Goal: Task Accomplishment & Management: Complete application form

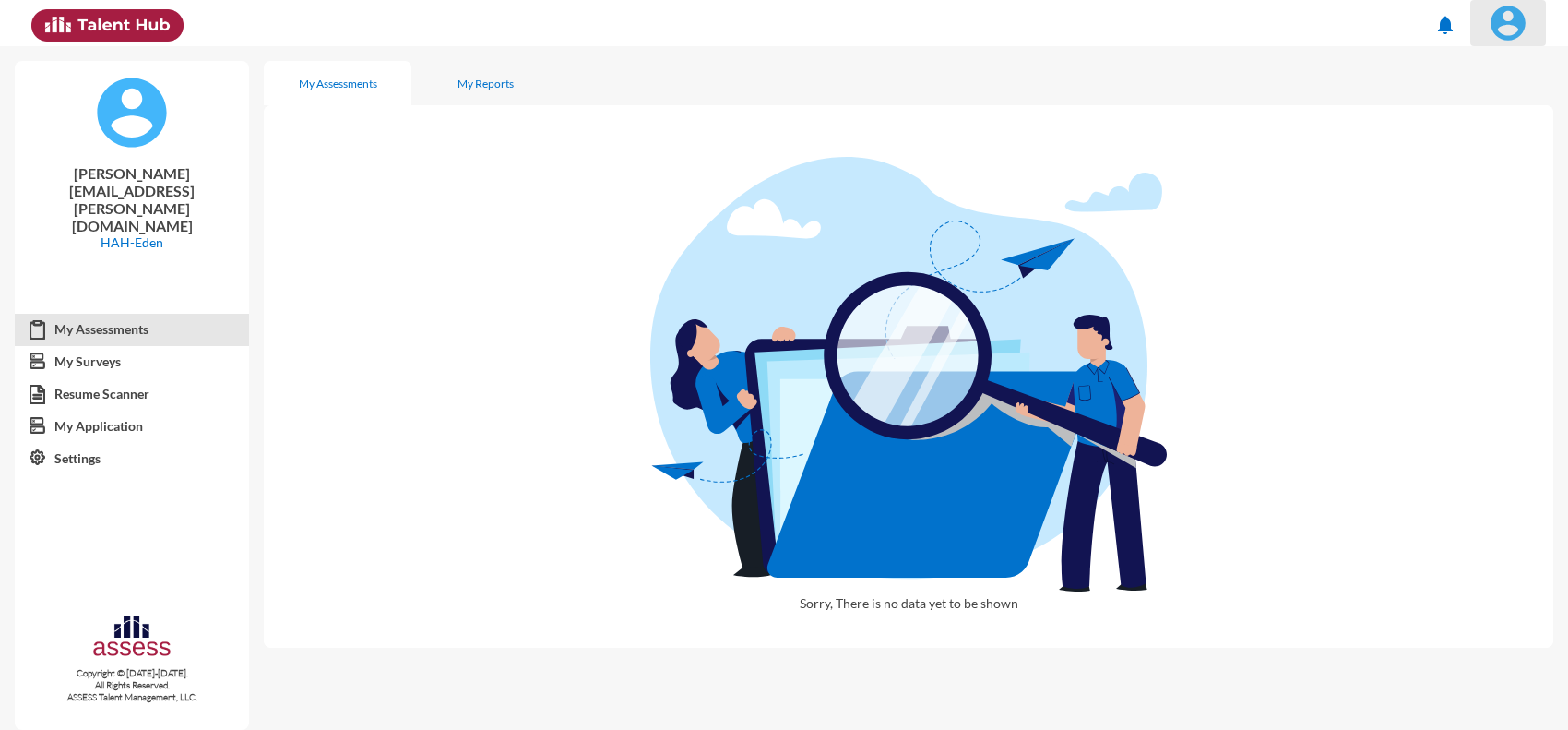
click at [1524, 17] on img at bounding box center [1508, 24] width 37 height 37
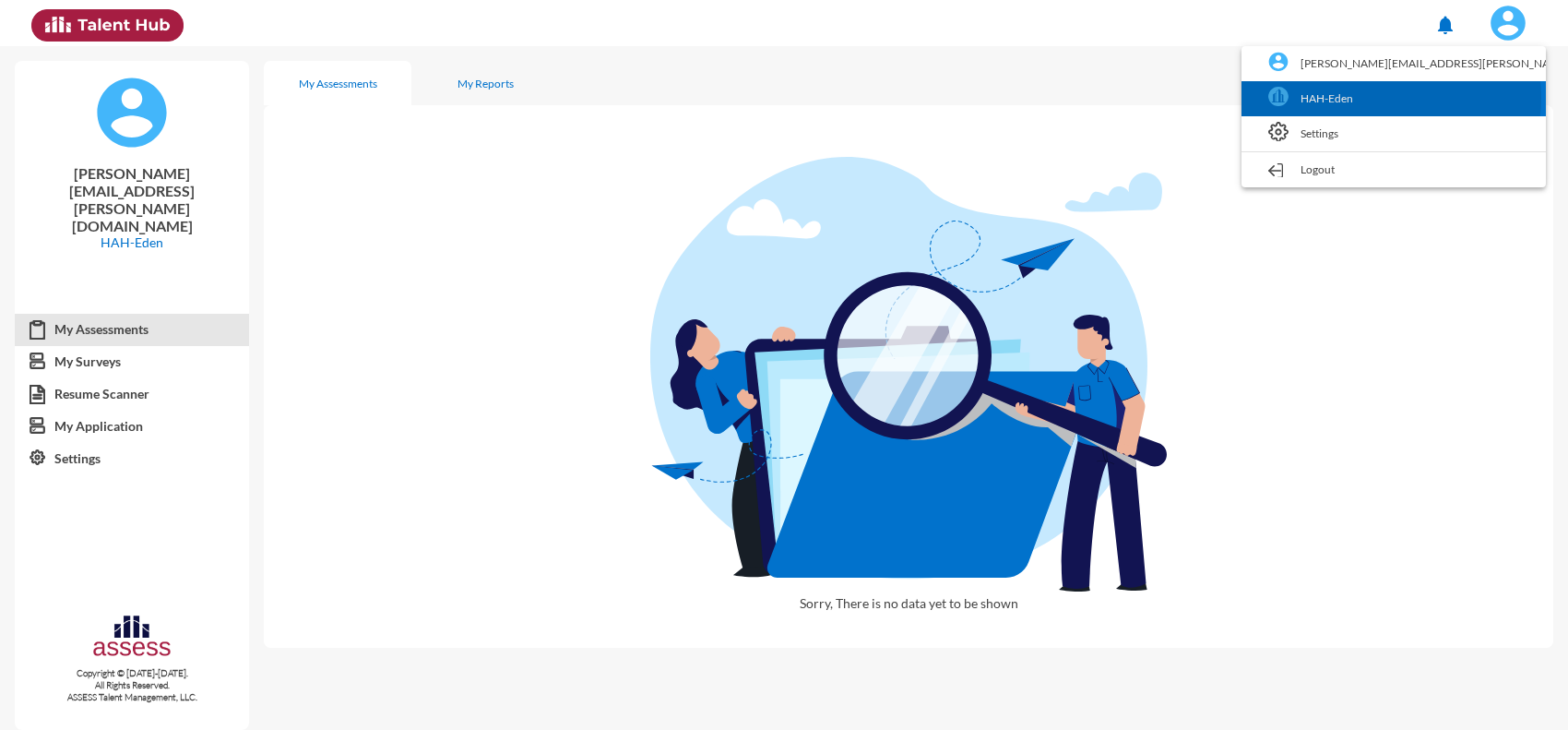
click at [1489, 98] on link "HAH-Eden" at bounding box center [1393, 99] width 286 height 35
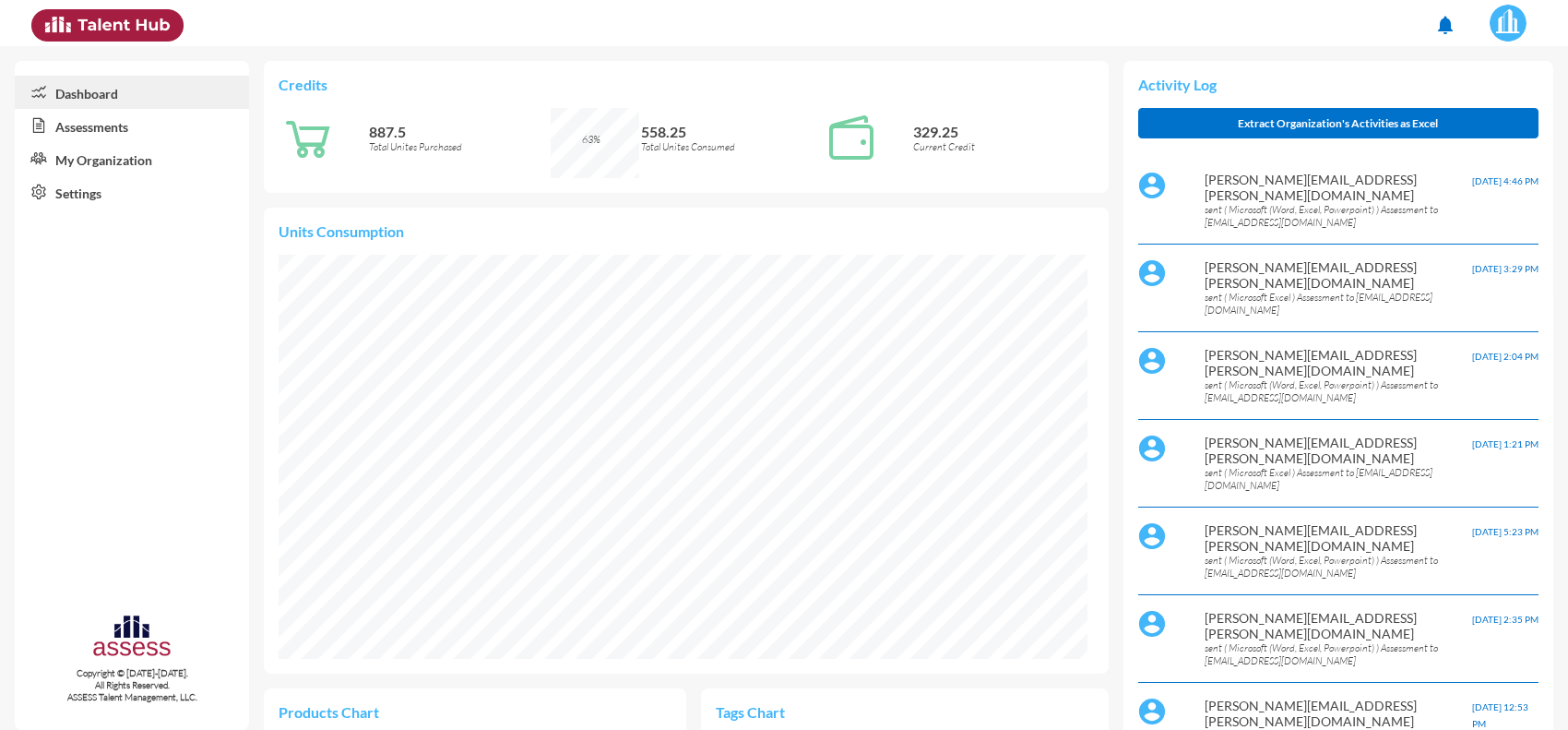
scroll to position [188, 375]
click at [107, 120] on link "Assessments" at bounding box center [132, 126] width 235 height 33
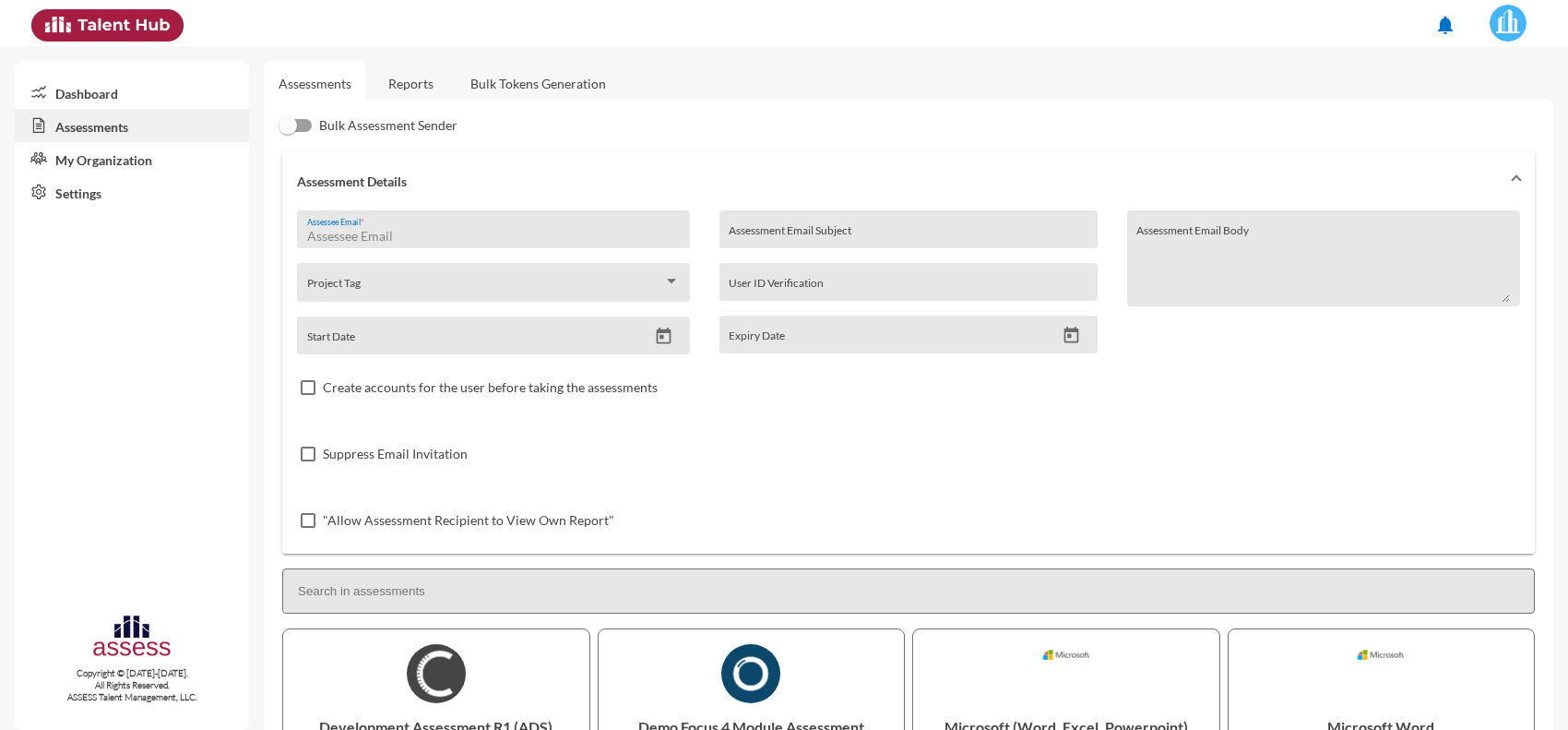
click at [450, 237] on input "Assessee Email *" at bounding box center [494, 236] width 374 height 15
paste input "Mja-personal@outlook.com"
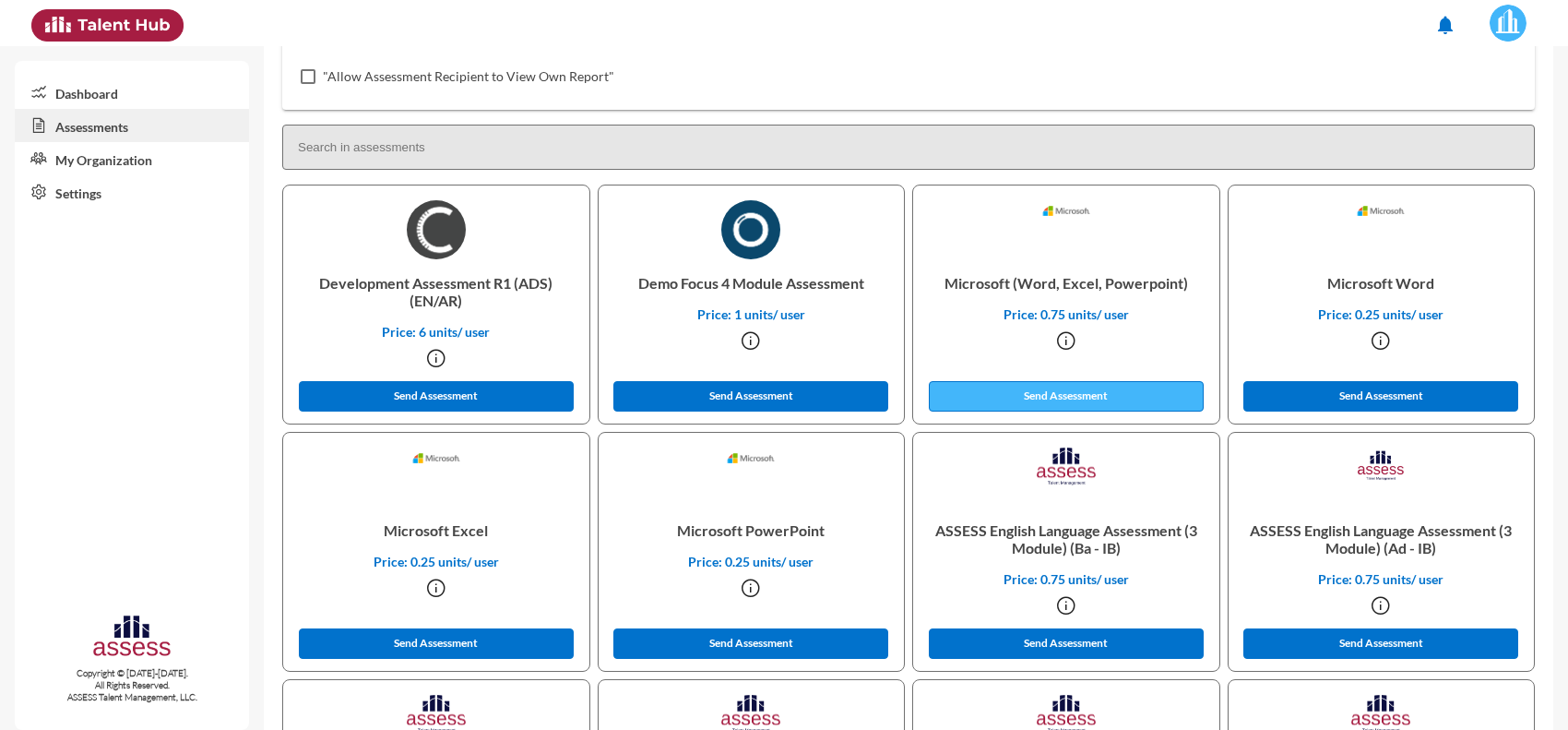
type input "Mja-personal@outlook.com"
click at [995, 381] on button "Send Assessment" at bounding box center [1066, 396] width 275 height 30
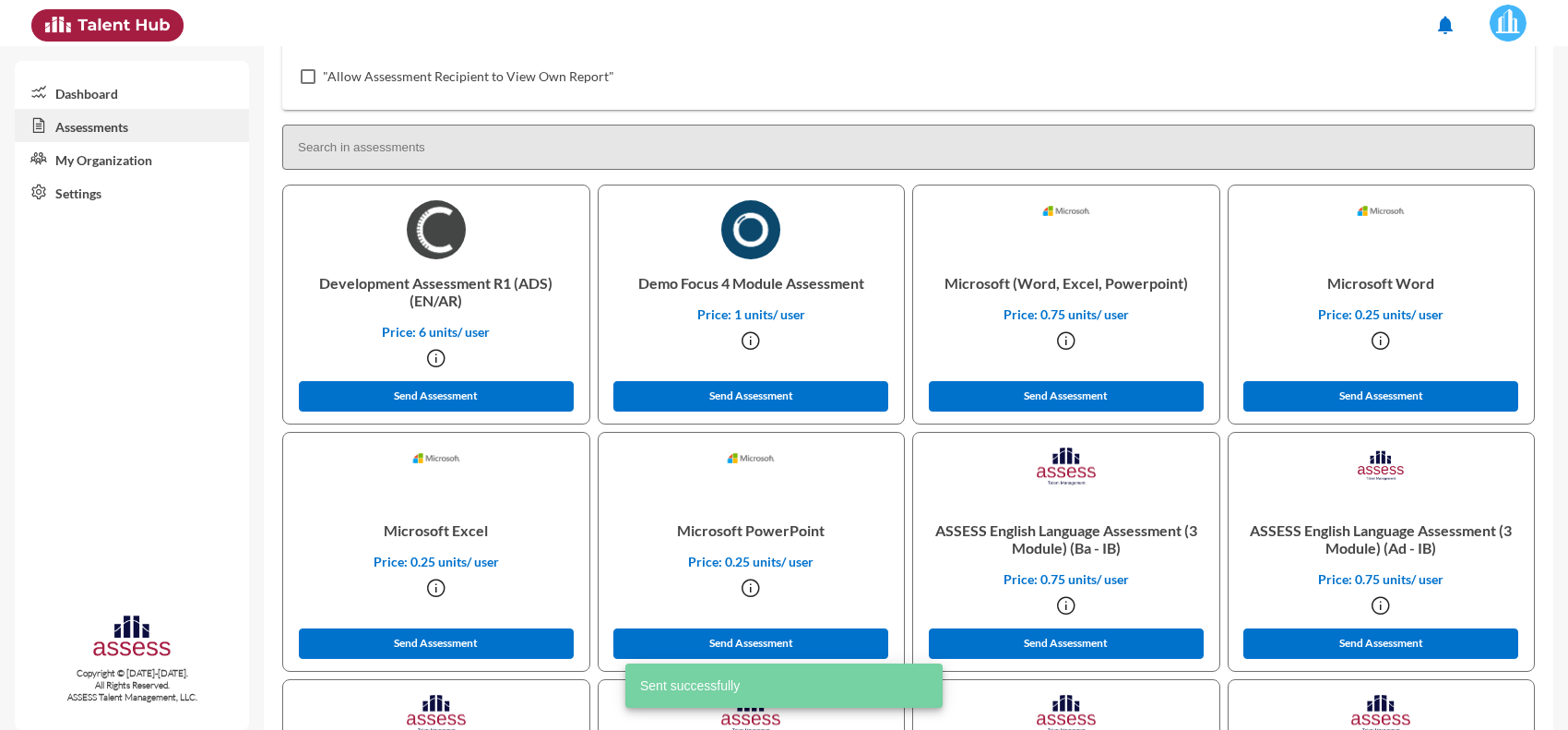
scroll to position [0, 0]
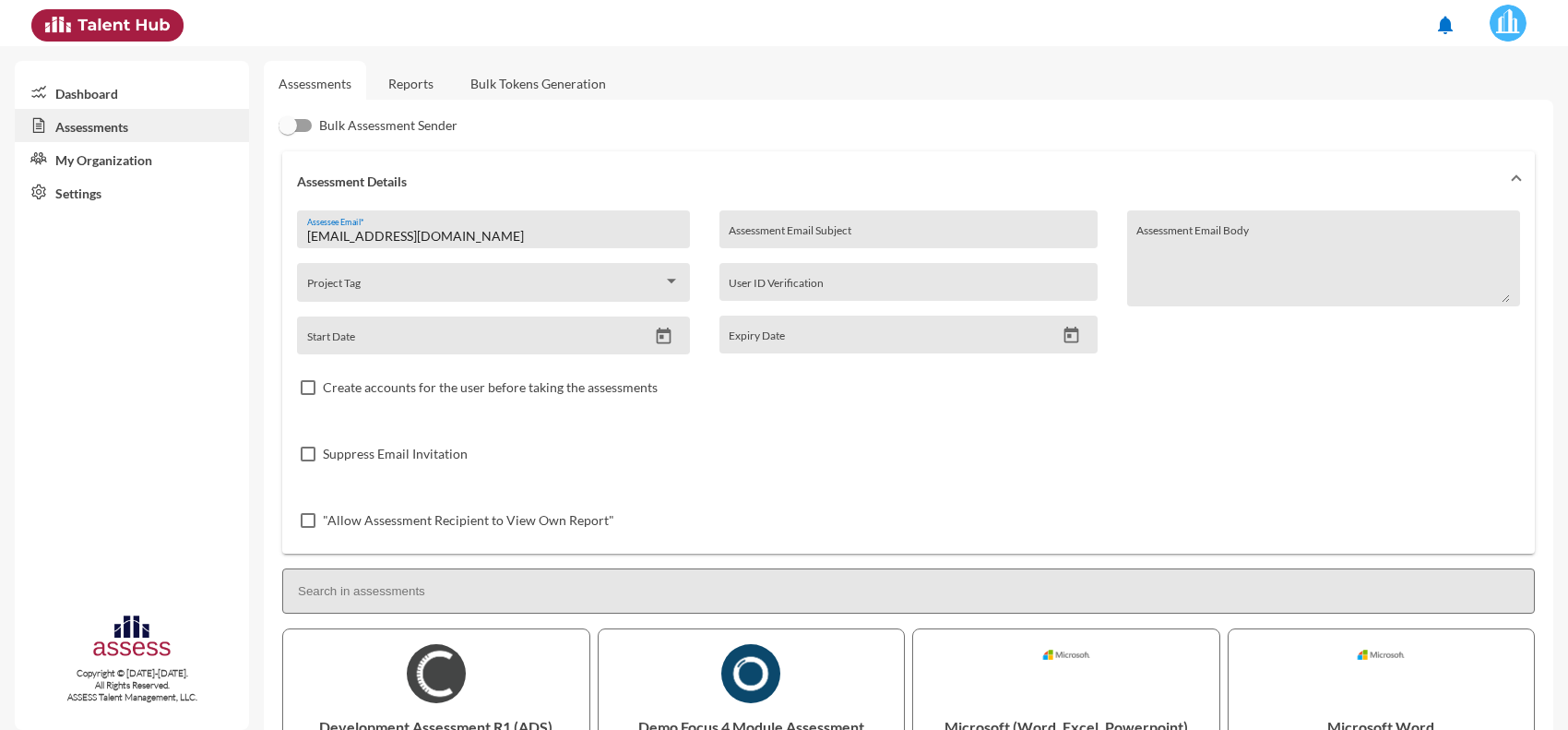
click at [404, 85] on link "Reports" at bounding box center [411, 84] width 75 height 45
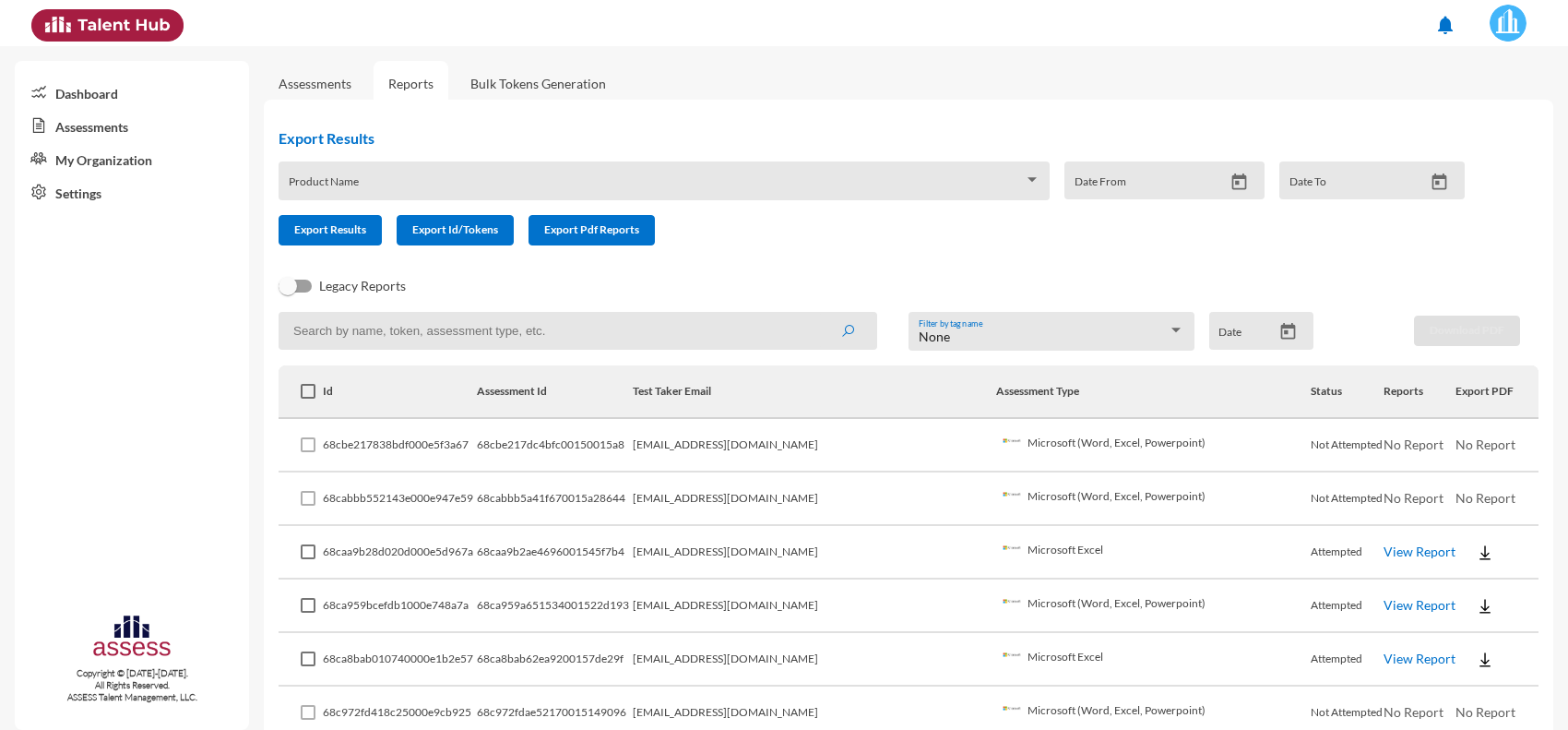
click at [301, 88] on link "Assessments" at bounding box center [315, 84] width 73 height 16
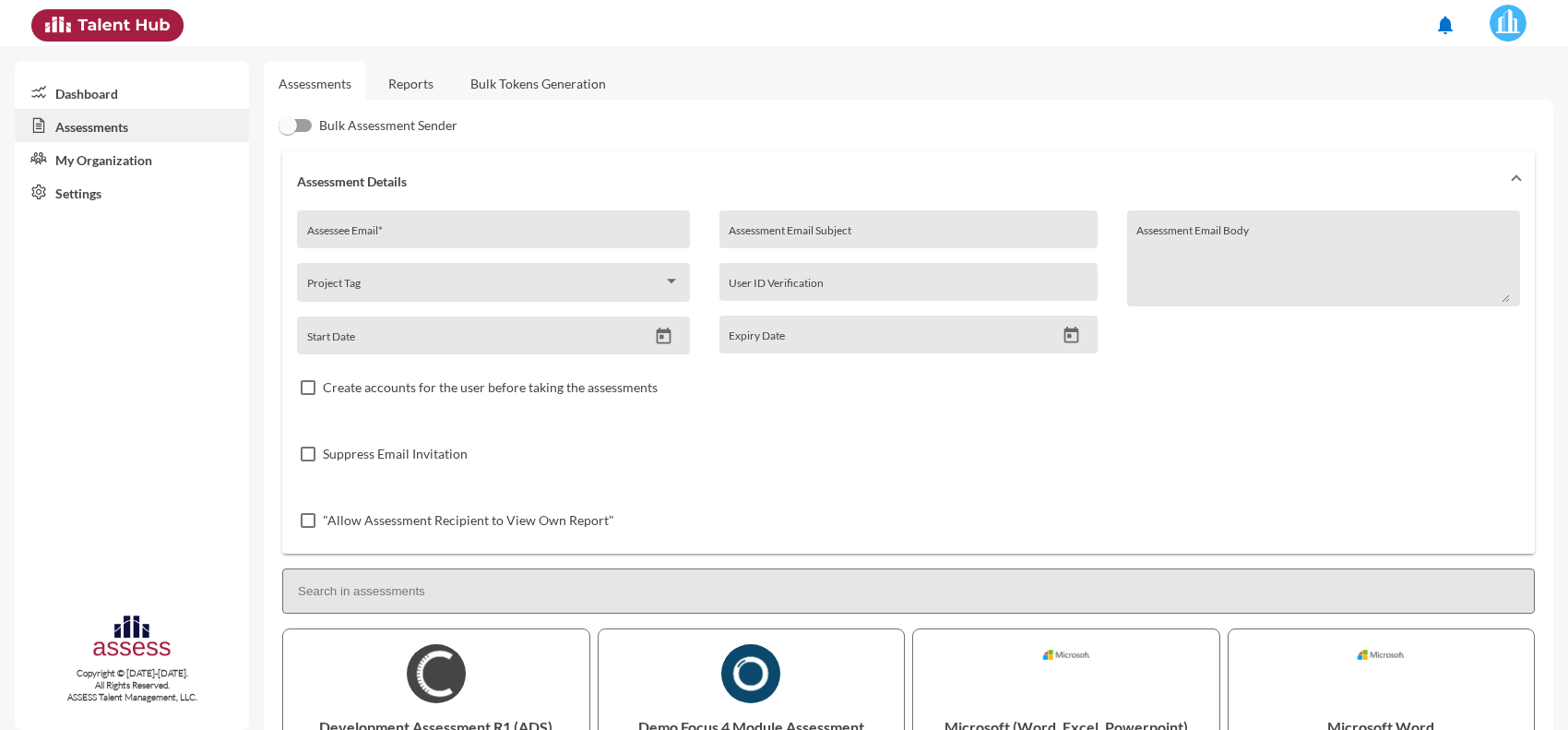
click at [471, 227] on div "Assessee Email *" at bounding box center [494, 235] width 374 height 28
paste input "mohamedapdo_2011@yahoo.com"
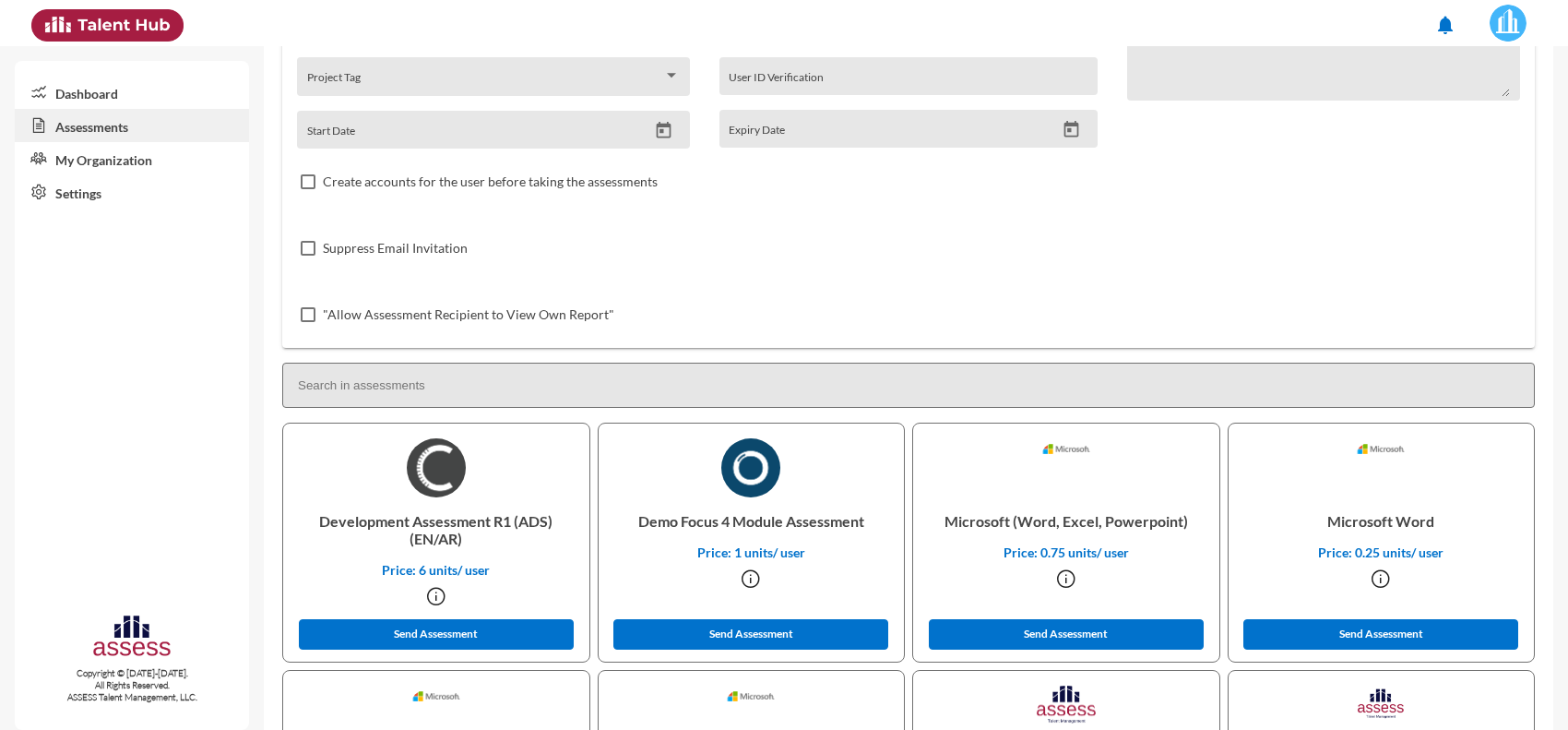
scroll to position [218, 0]
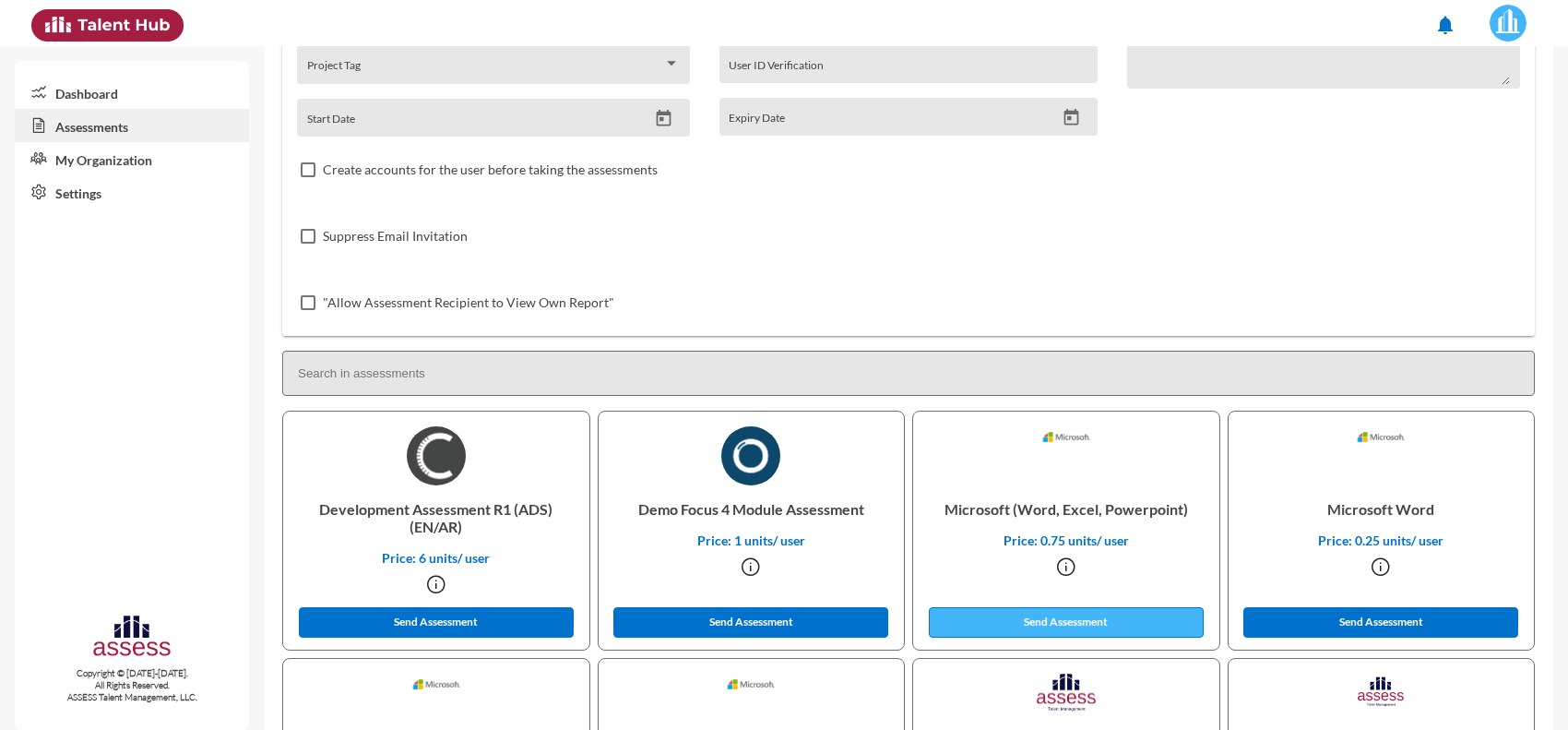
type input "mohamedapdo_2011@yahoo.com"
click at [999, 633] on button "Send Assessment" at bounding box center [1066, 622] width 275 height 30
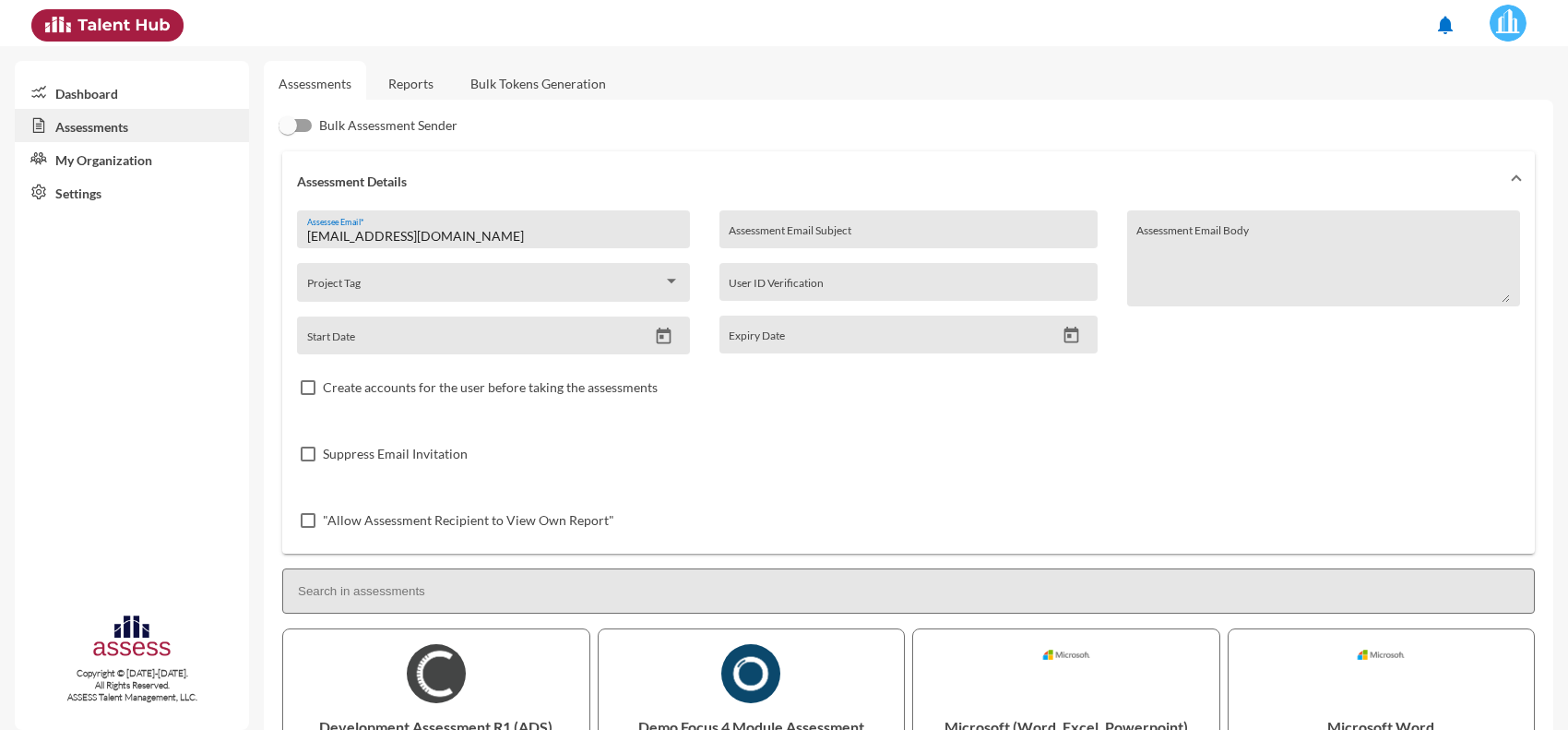
click at [426, 80] on link "Reports" at bounding box center [411, 84] width 75 height 45
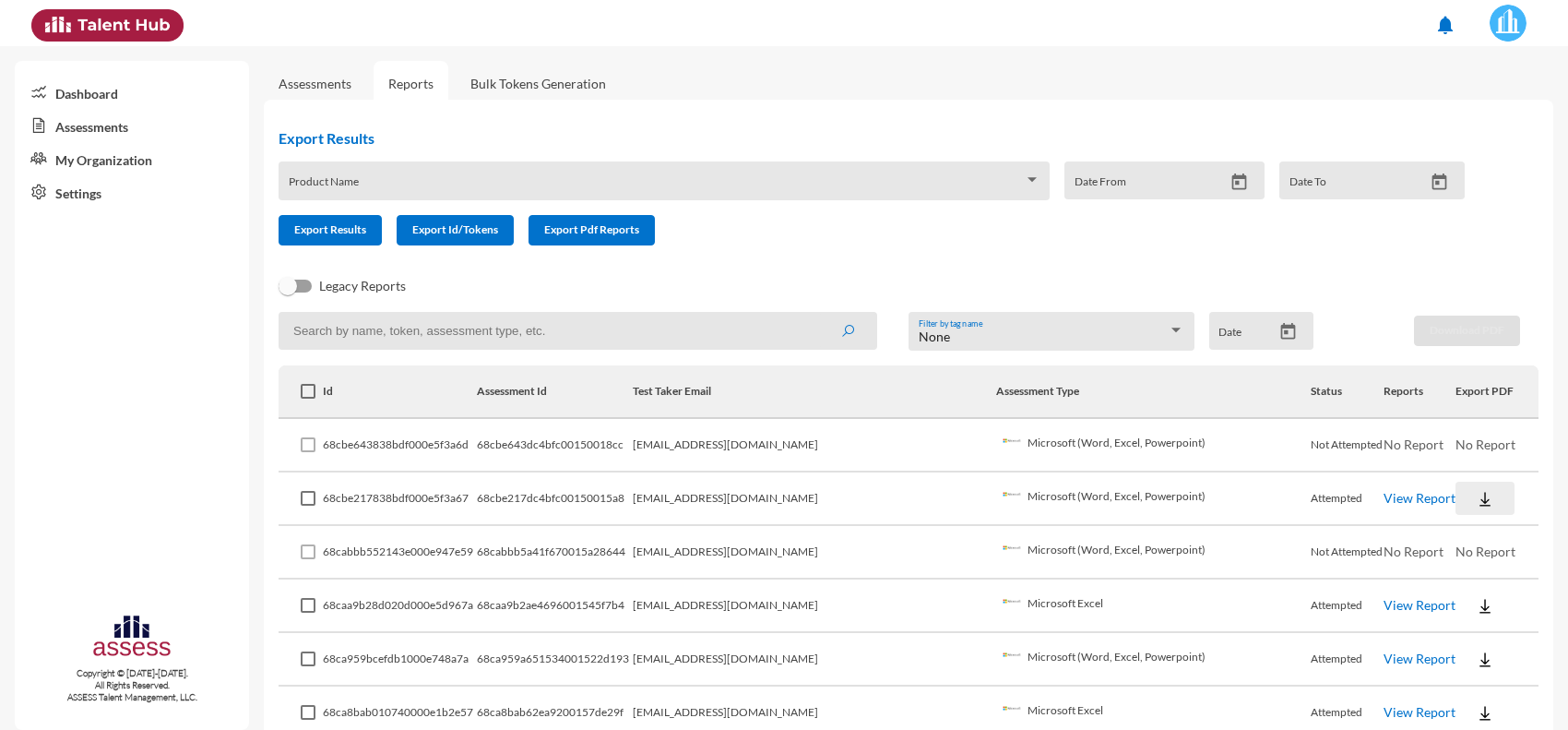
click at [1476, 495] on img at bounding box center [1485, 499] width 19 height 19
click at [1451, 527] on button "EN" at bounding box center [1483, 531] width 103 height 35
click at [1396, 449] on link "View Report" at bounding box center [1419, 444] width 72 height 16
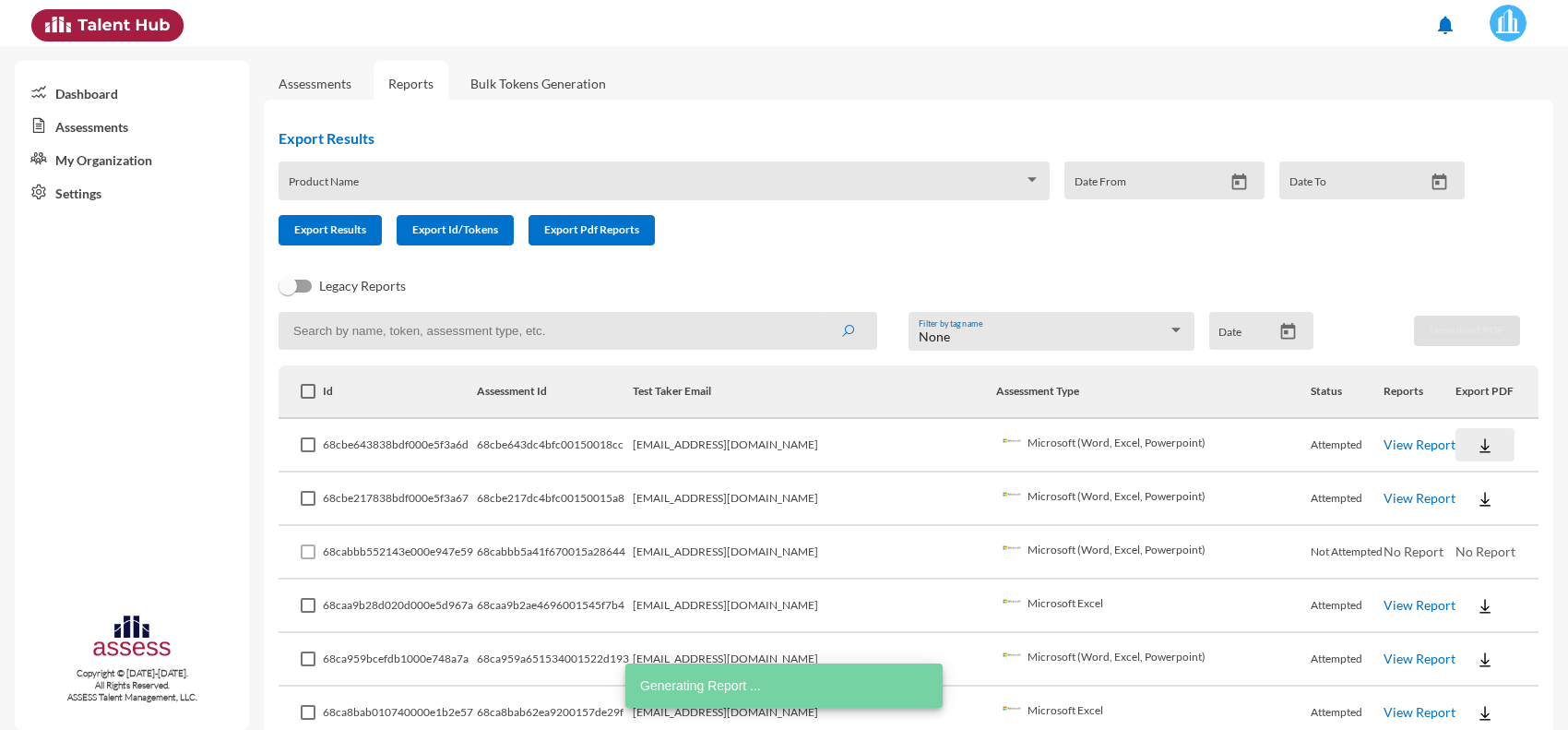
click at [1470, 452] on button at bounding box center [1486, 445] width 59 height 33
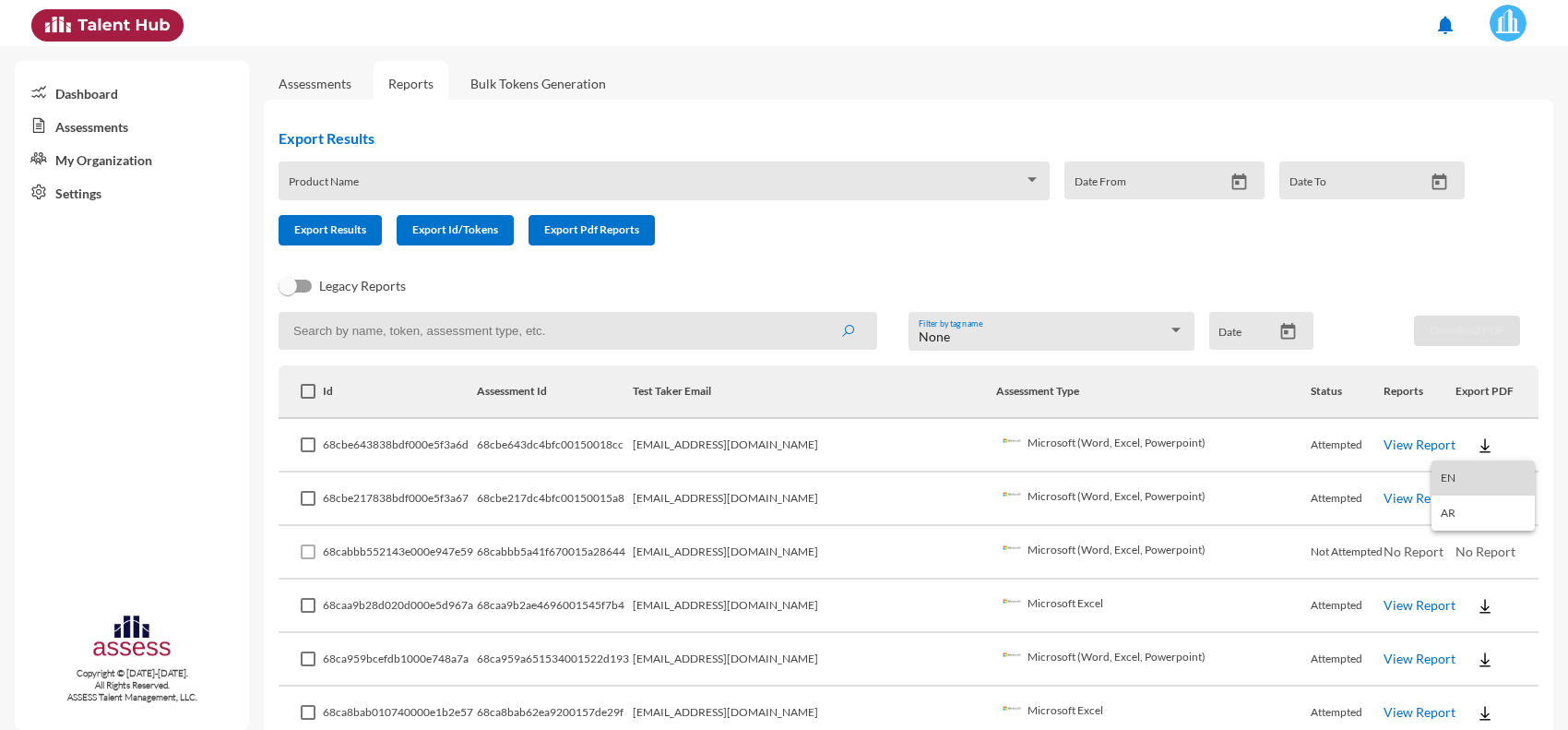
click at [1448, 485] on button "EN" at bounding box center [1483, 478] width 103 height 35
click at [335, 80] on link "Assessments" at bounding box center [315, 84] width 73 height 16
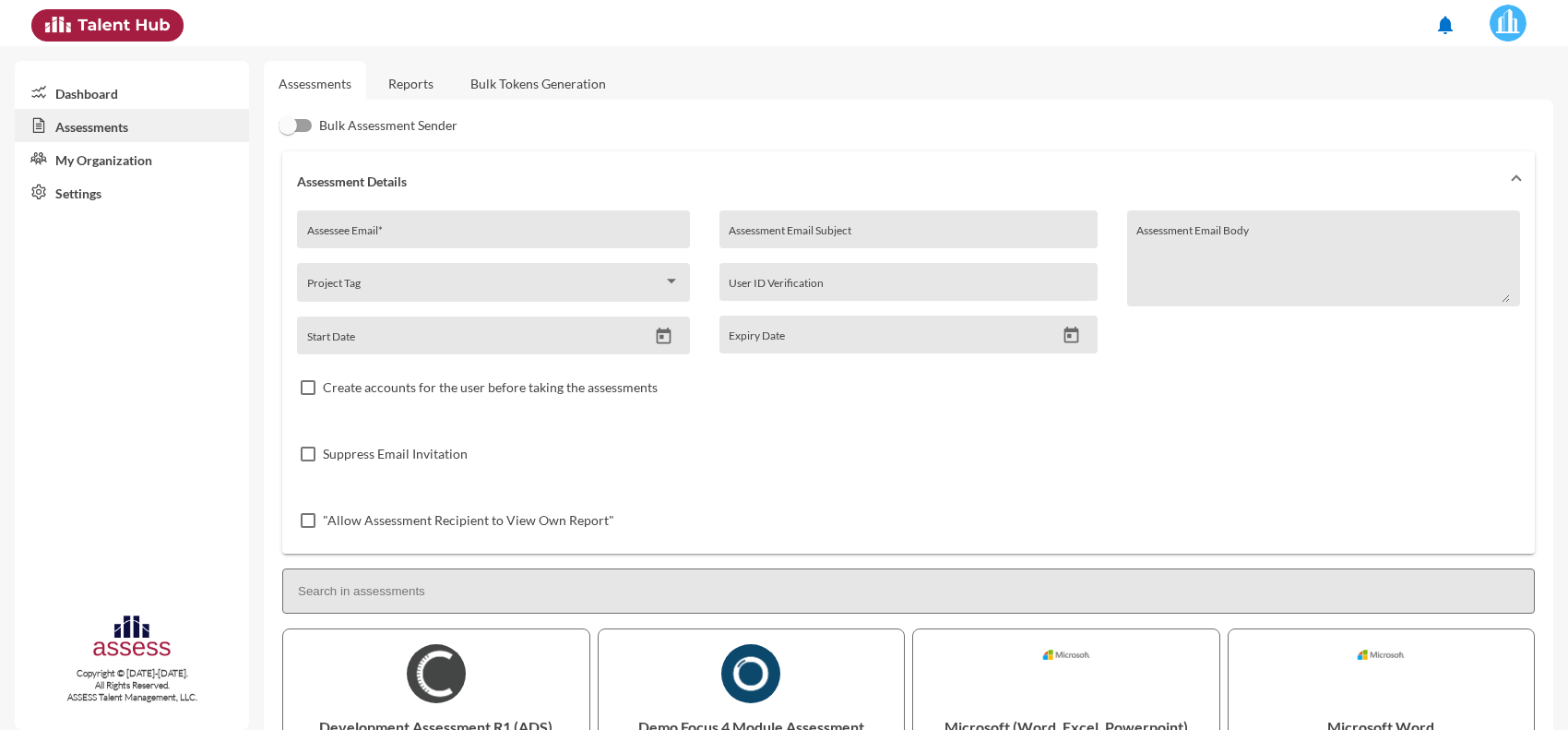
click at [501, 219] on div "Assessee Email *" at bounding box center [494, 229] width 393 height 38
paste input "Sammery49@gmail.com"
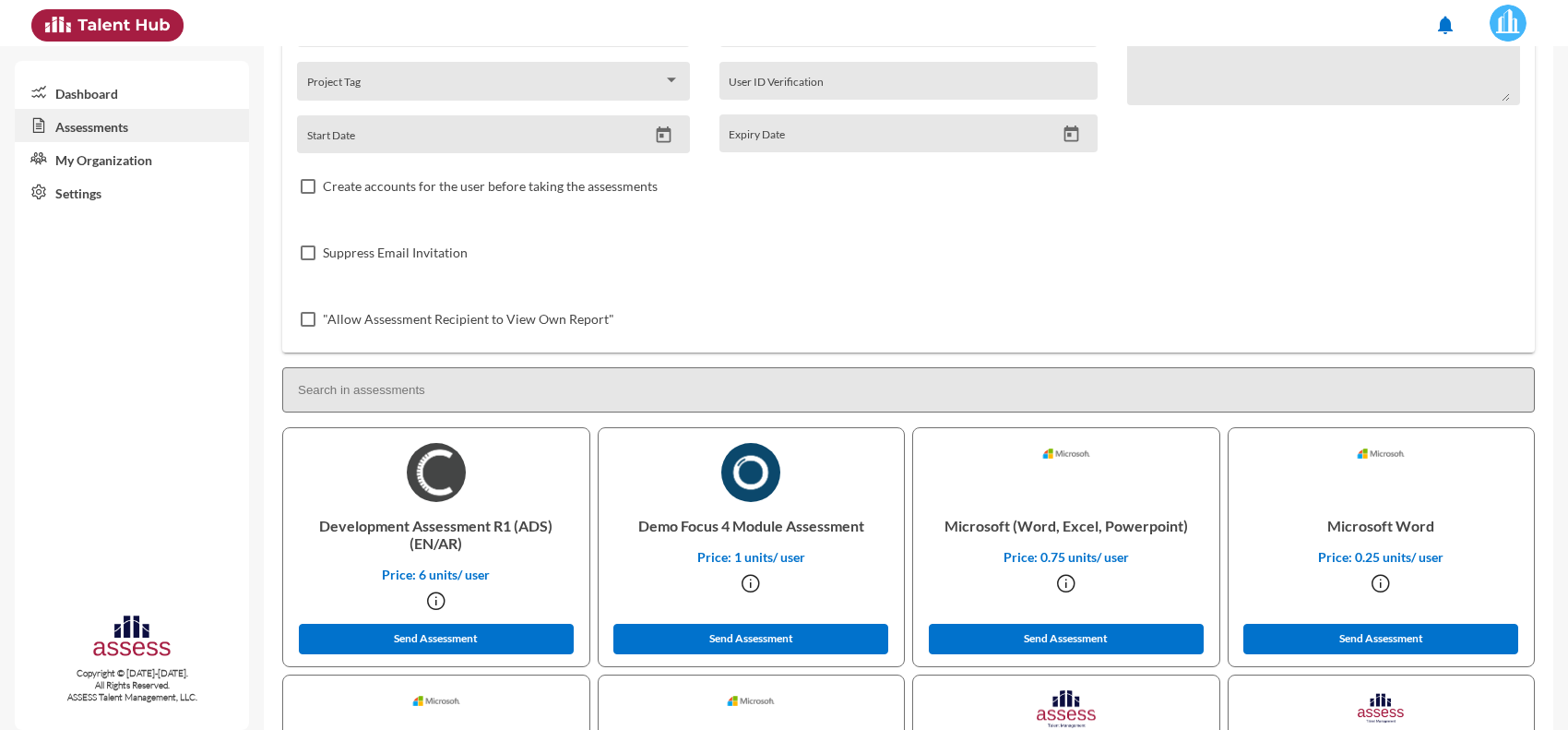
scroll to position [320, 0]
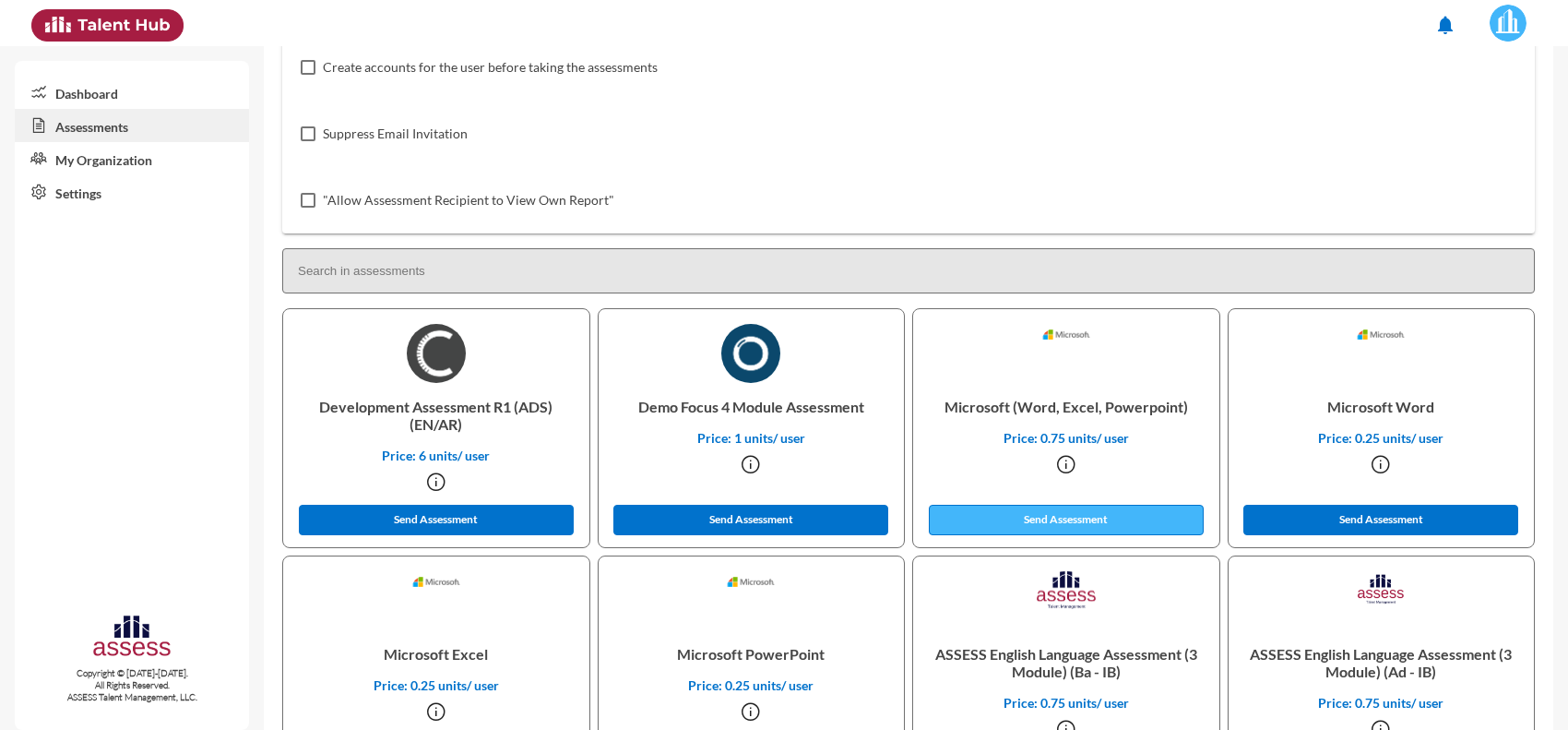
type input "Sammery49@gmail.com"
click at [1045, 511] on button "Send Assessment" at bounding box center [1066, 520] width 275 height 30
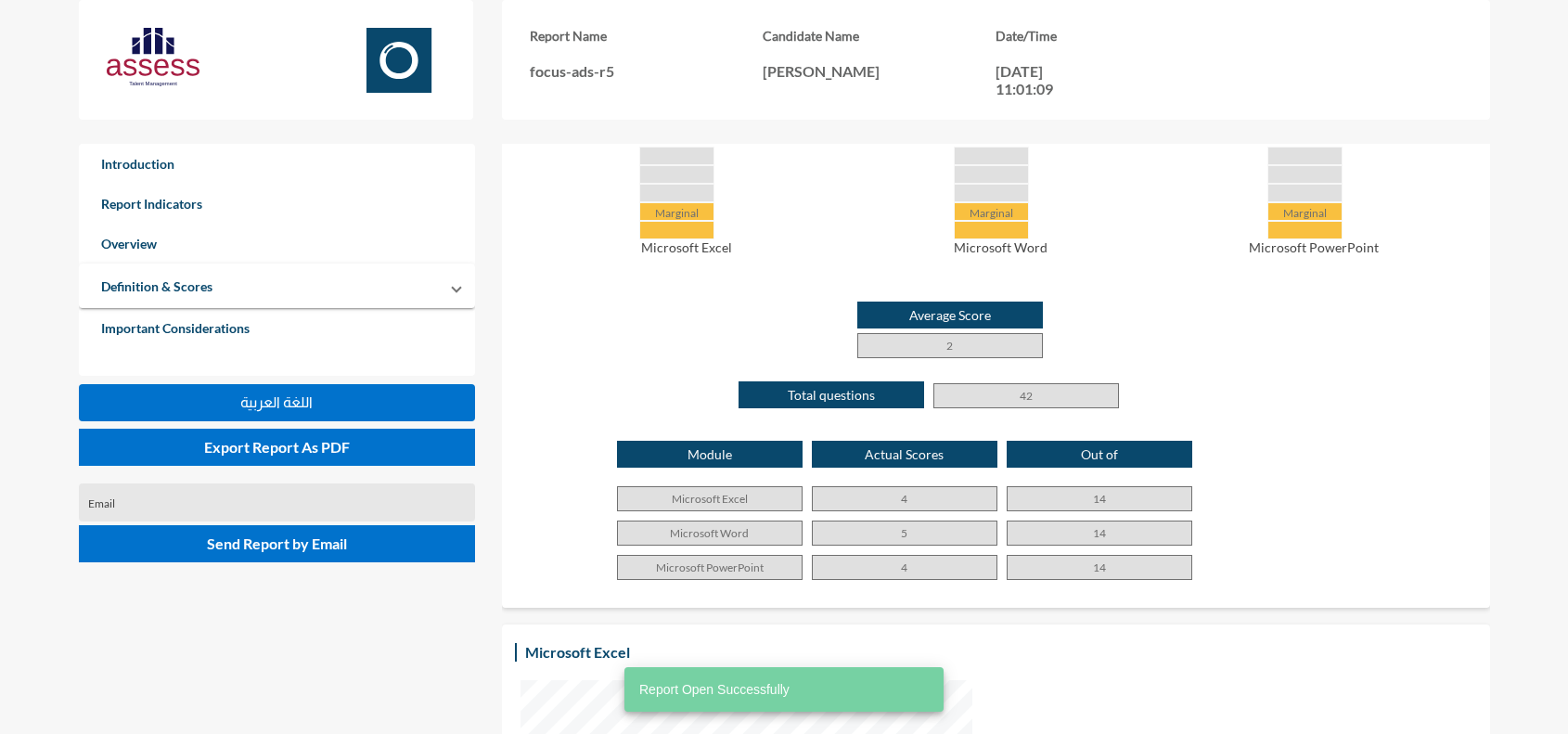
scroll to position [865, 0]
